Goal: Transaction & Acquisition: Purchase product/service

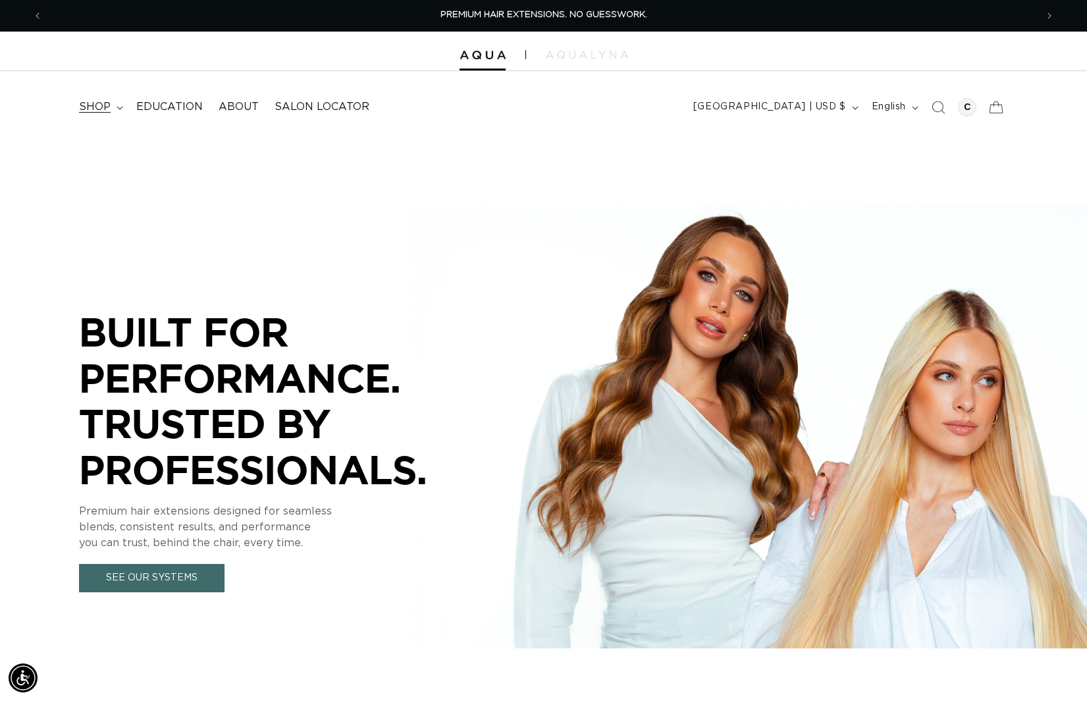
click at [113, 105] on summary "shop" at bounding box center [99, 107] width 57 height 30
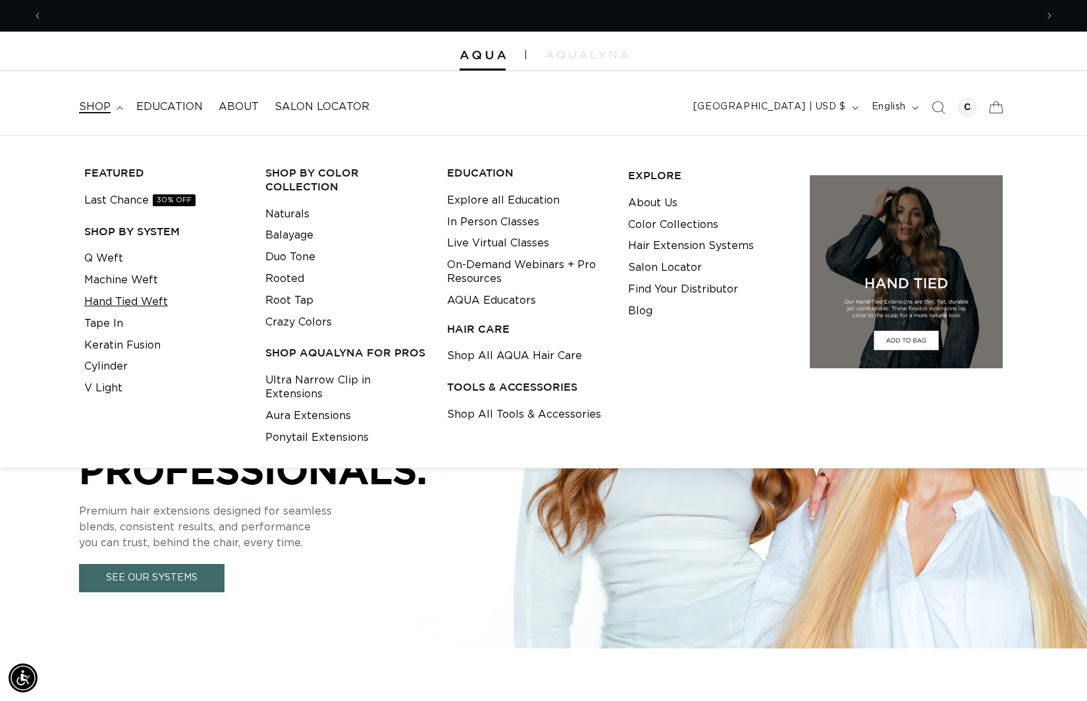
scroll to position [0, 994]
click at [115, 319] on link "Tape In" at bounding box center [103, 324] width 39 height 22
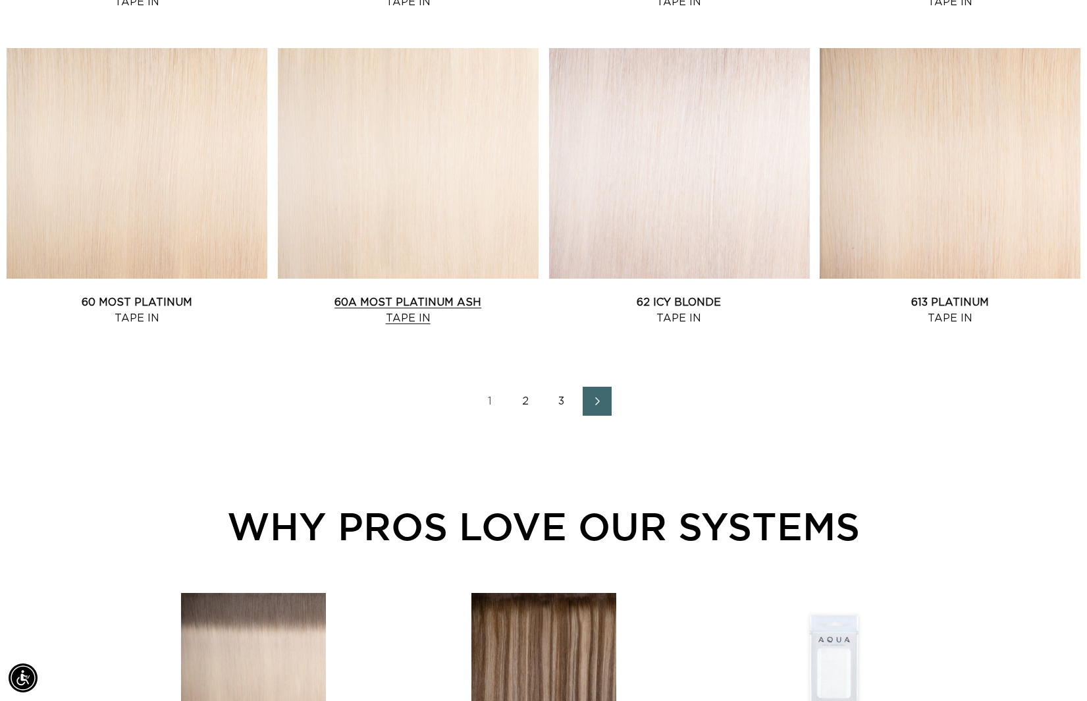
scroll to position [1759, 0]
click at [406, 294] on link "60A Most Platinum Ash Tape In" at bounding box center [408, 310] width 261 height 32
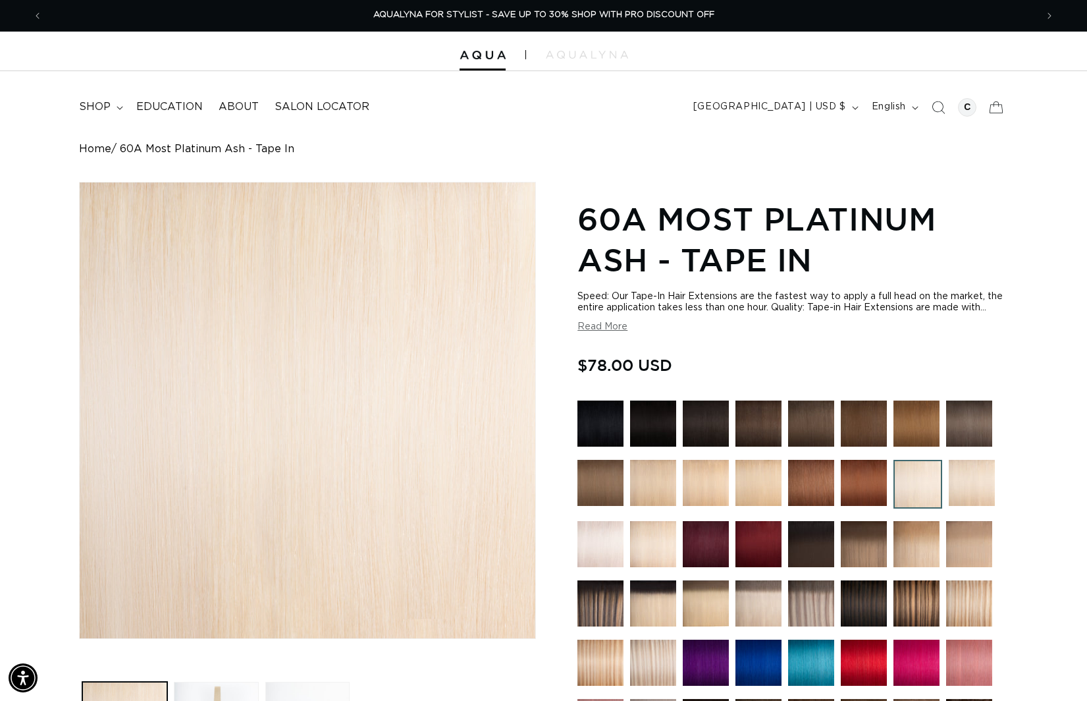
drag, startPoint x: 935, startPoint y: 113, endPoint x: 800, endPoint y: 106, distance: 135.1
click at [934, 113] on icon "Search" at bounding box center [938, 107] width 13 height 13
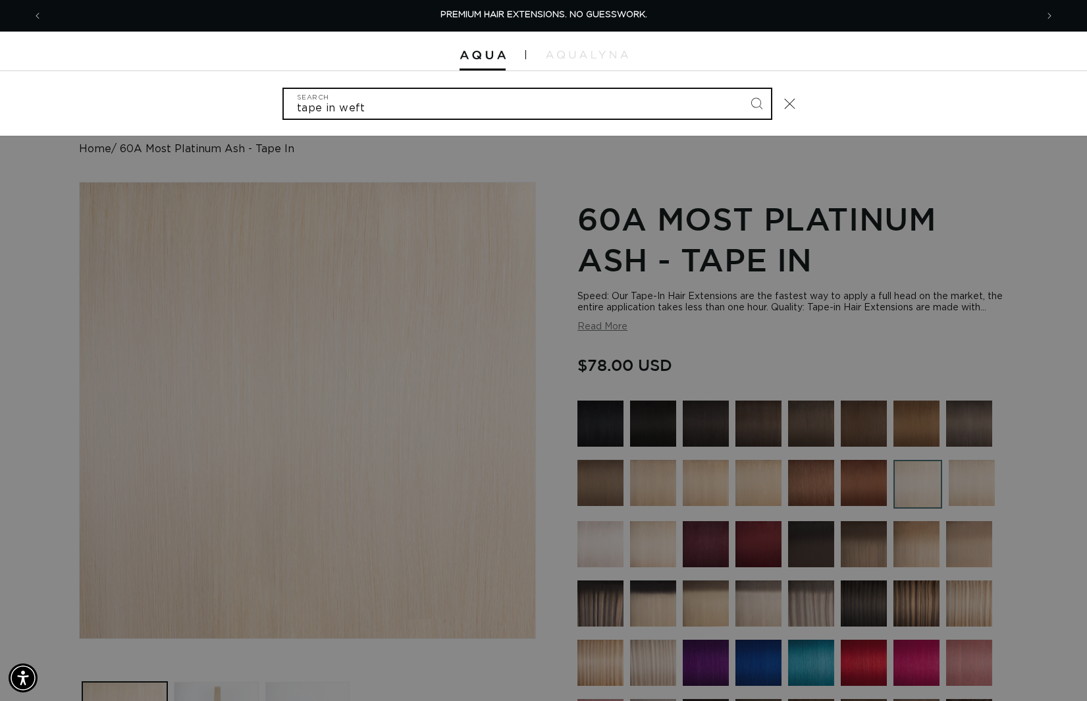
type input "tape in weft"
click at [756, 102] on button "Search" at bounding box center [756, 103] width 29 height 29
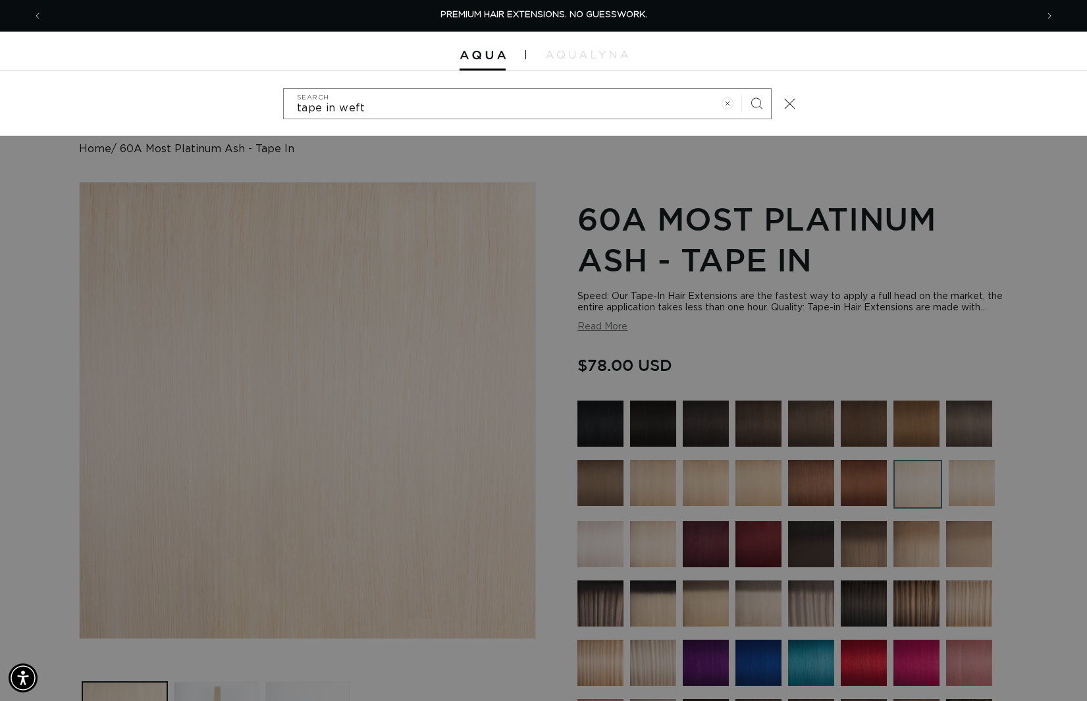
click at [0, 103] on div "Search" at bounding box center [0, 103] width 0 height 0
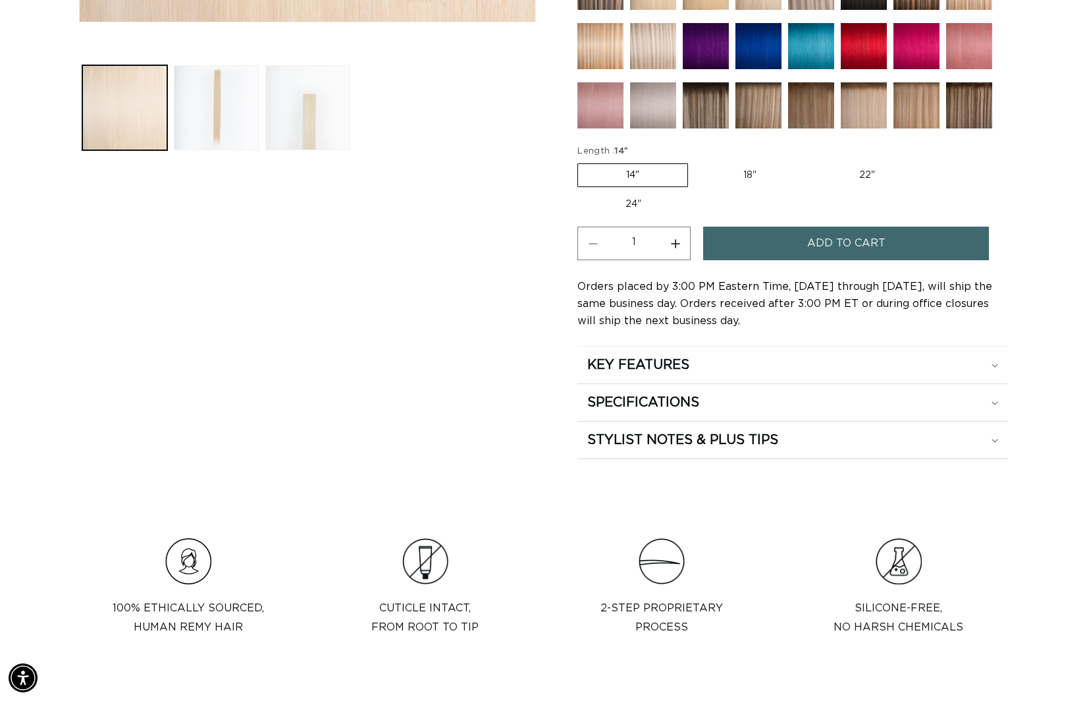
scroll to position [639, 0]
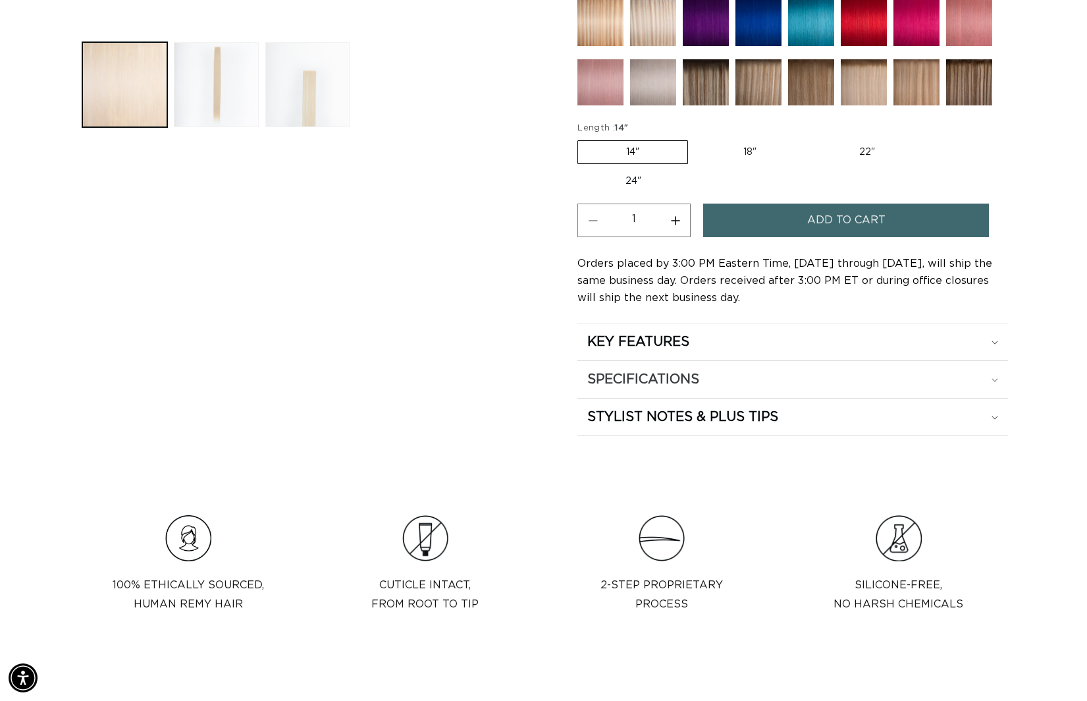
click at [711, 388] on div "SPECIFICATIONS" at bounding box center [792, 379] width 411 height 17
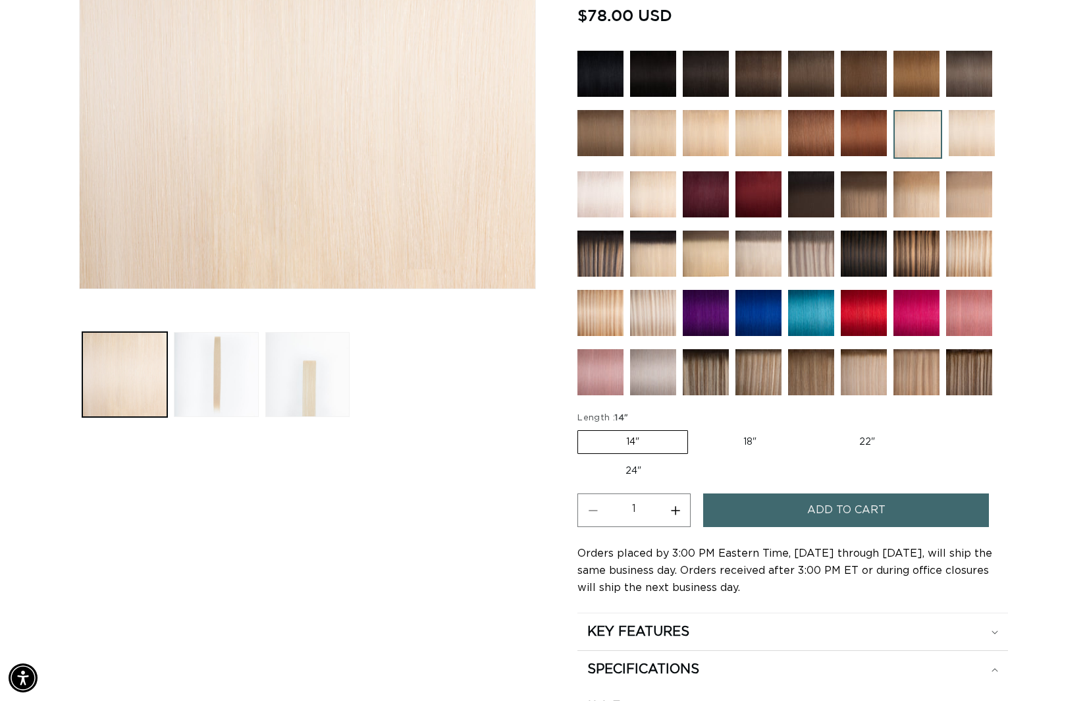
scroll to position [0, 994]
click at [676, 527] on button "Increase quantity for 60A Most Platinum Ash - Tape In" at bounding box center [675, 510] width 30 height 34
type input "2"
click at [773, 526] on button "Add to cart" at bounding box center [846, 510] width 286 height 34
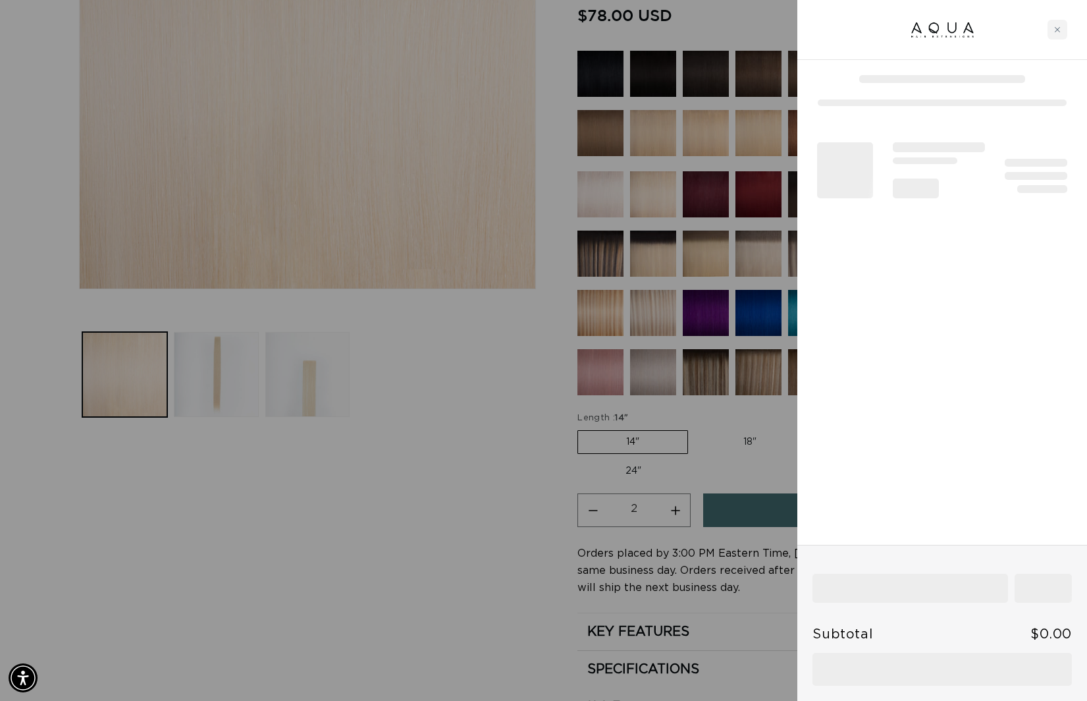
scroll to position [0, 1987]
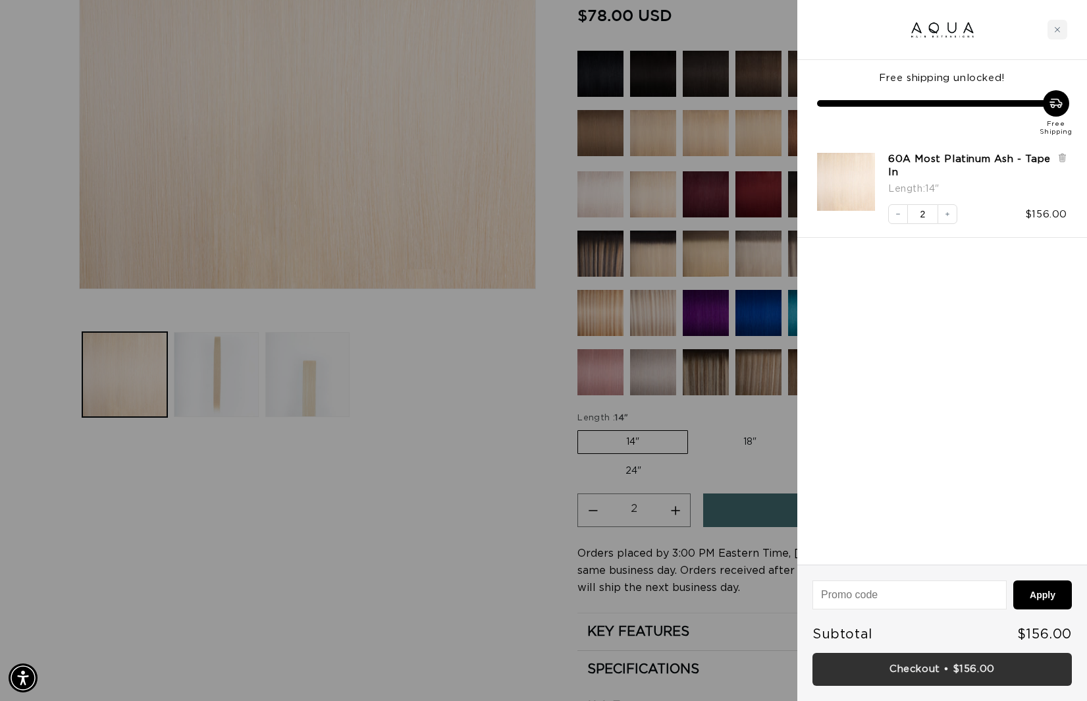
click at [920, 670] on link "Checkout • $156.00" at bounding box center [941, 669] width 259 height 34
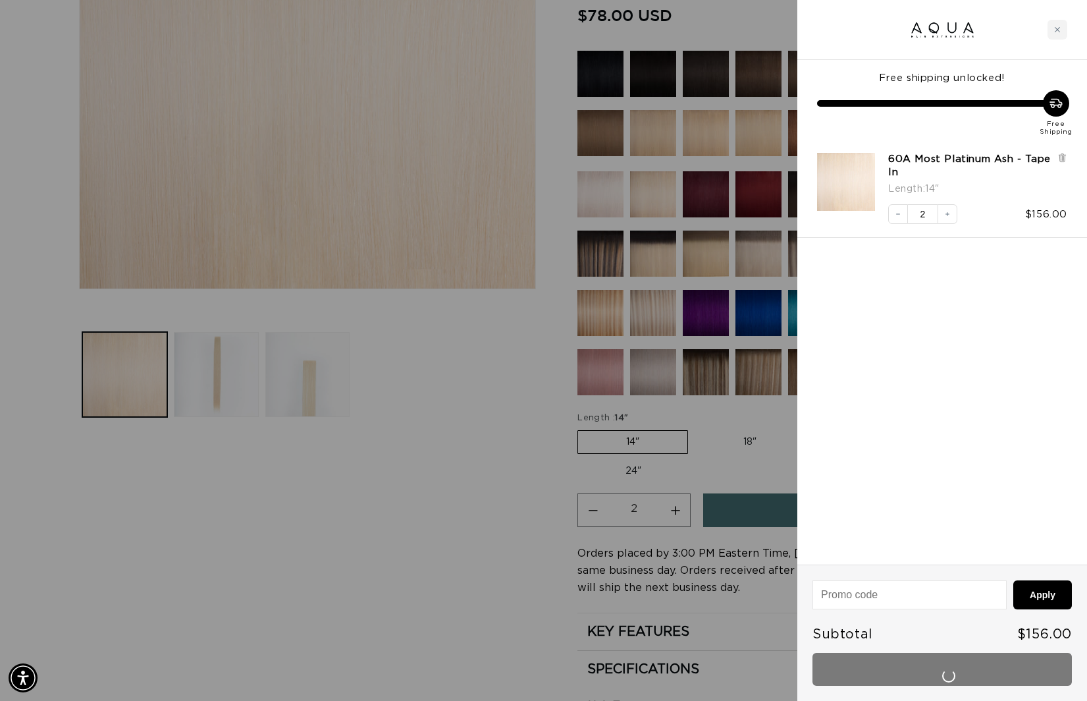
scroll to position [0, 0]
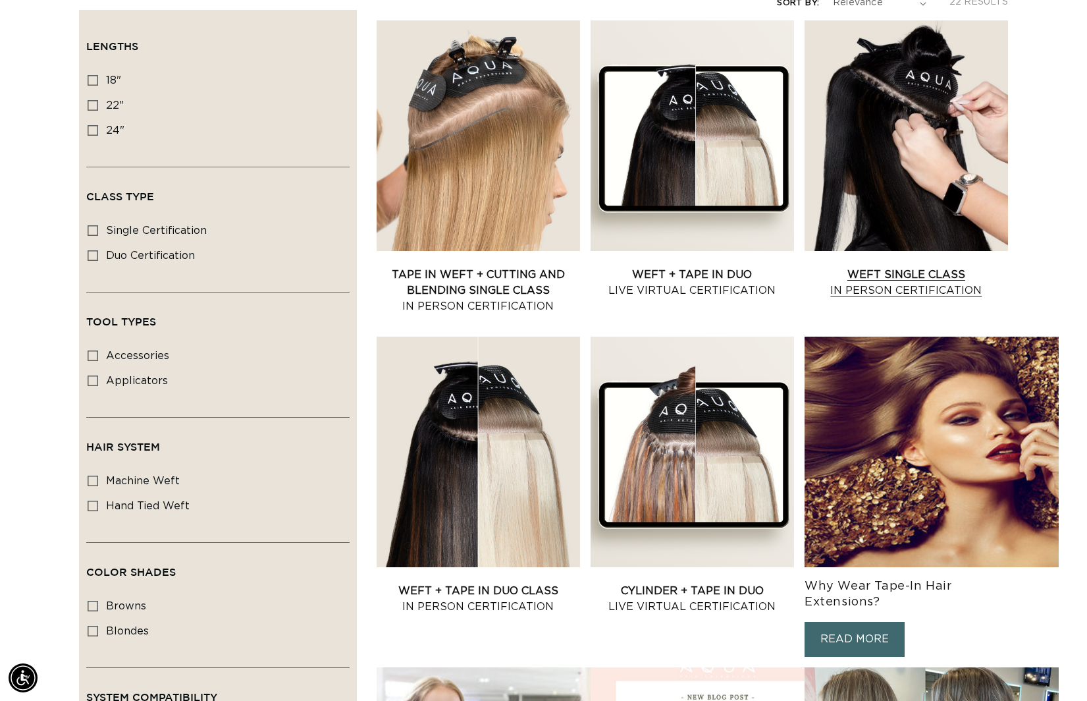
scroll to position [322, 0]
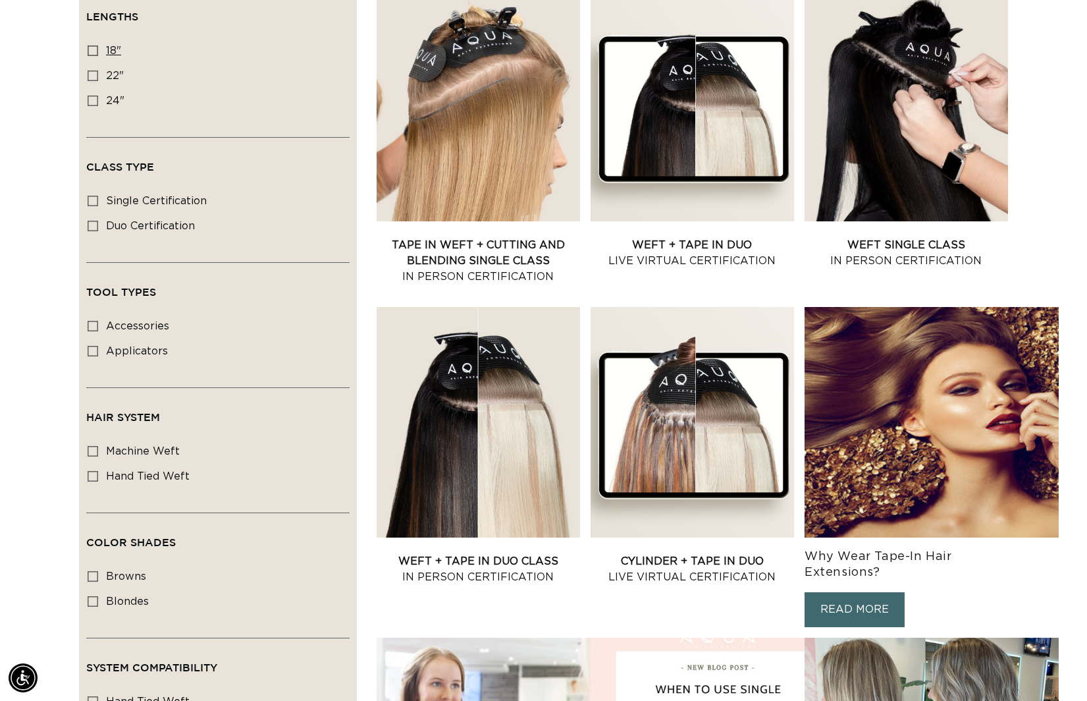
click at [97, 53] on icon at bounding box center [93, 50] width 11 height 11
click at [97, 53] on input "18" 18" (5 products)" at bounding box center [93, 50] width 11 height 11
checkbox input "true"
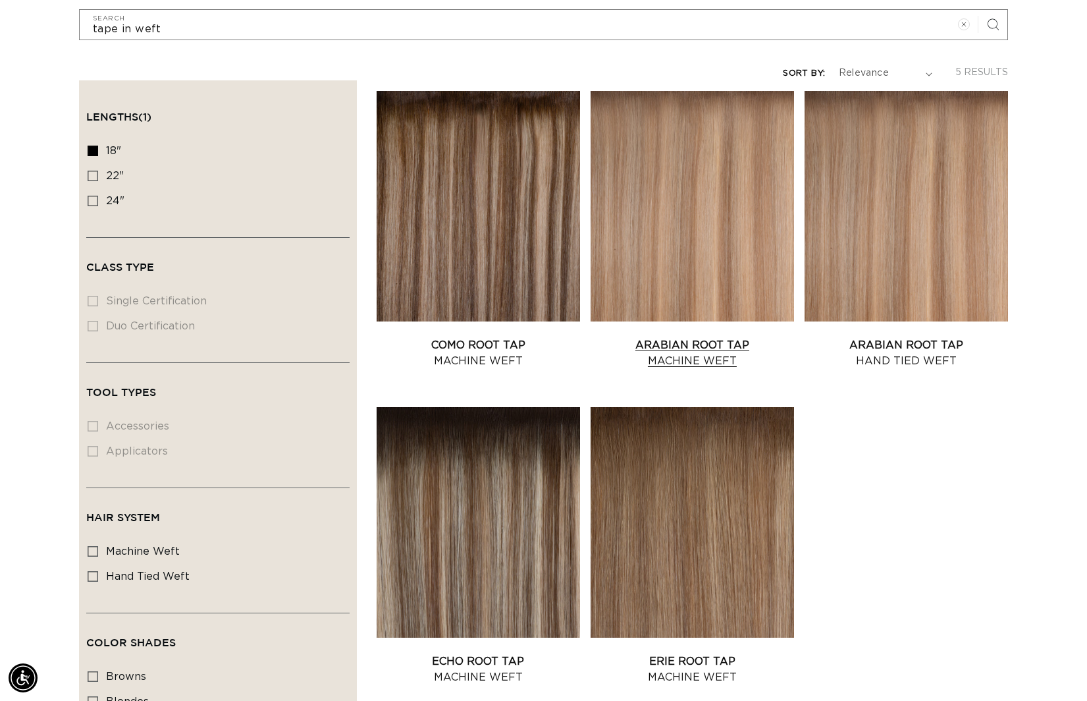
scroll to position [229, 0]
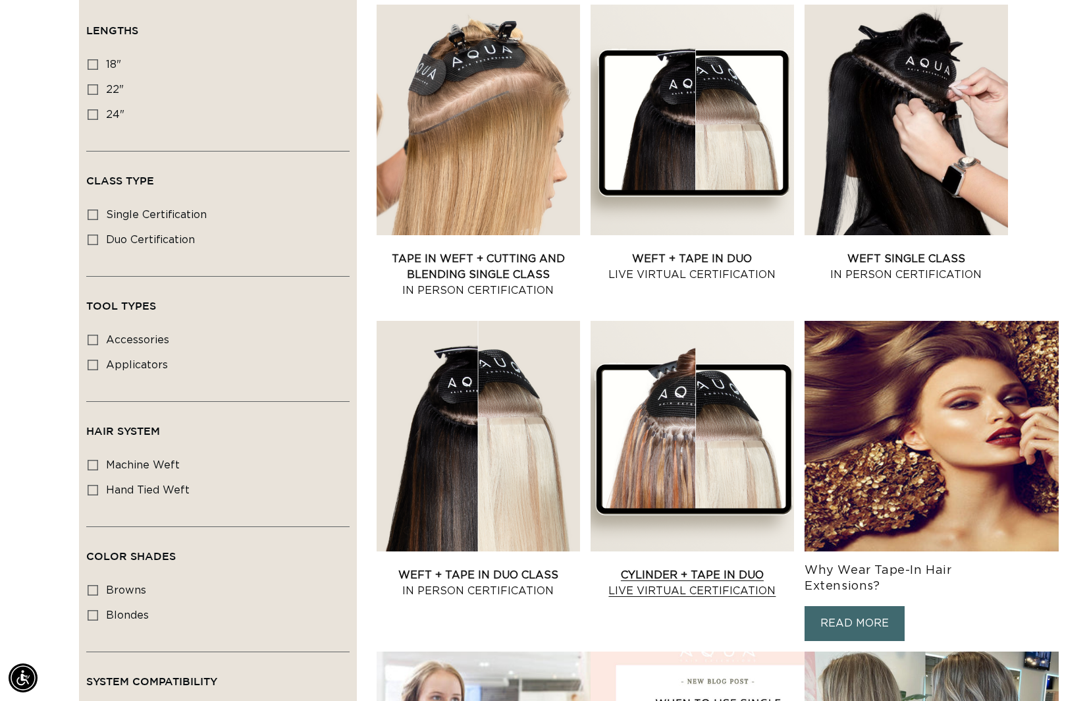
scroll to position [0, 1987]
